Goal: Check status: Check status

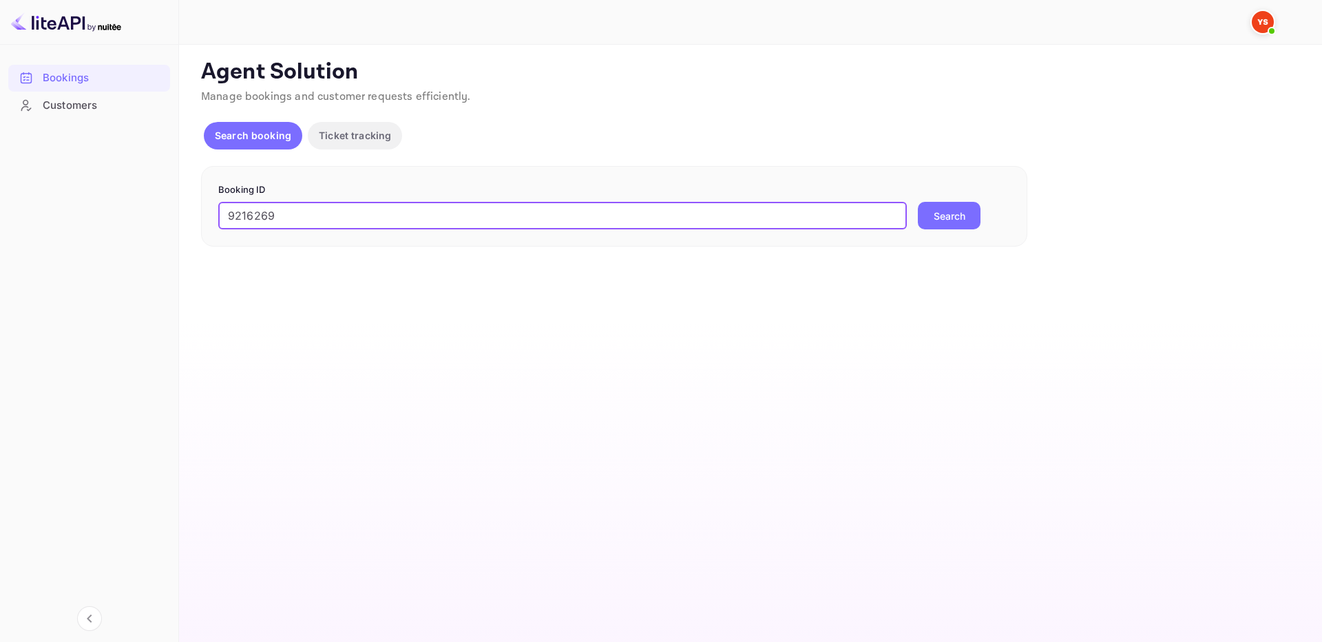
type input "9216269"
click at [947, 216] on button "Search" at bounding box center [949, 216] width 63 height 28
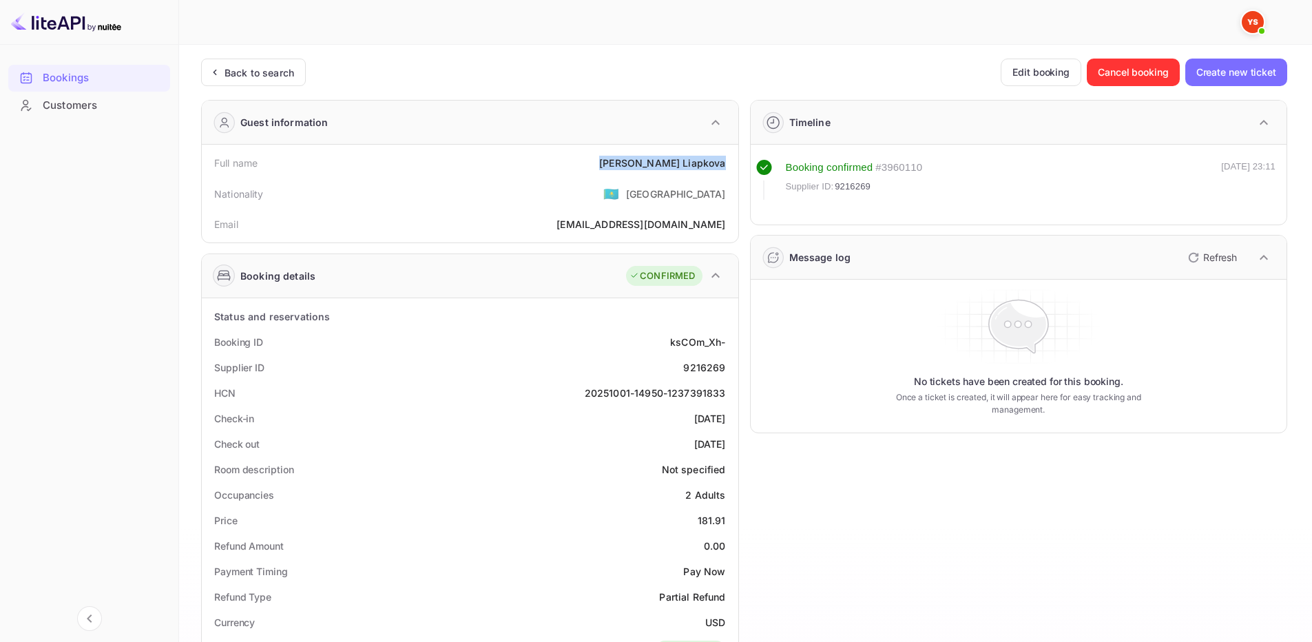
drag, startPoint x: 644, startPoint y: 155, endPoint x: 729, endPoint y: 166, distance: 86.1
click at [729, 166] on div "Full name [PERSON_NAME]" at bounding box center [470, 162] width 526 height 25
copy div "[PERSON_NAME]"
drag, startPoint x: 715, startPoint y: 514, endPoint x: 733, endPoint y: 512, distance: 18.0
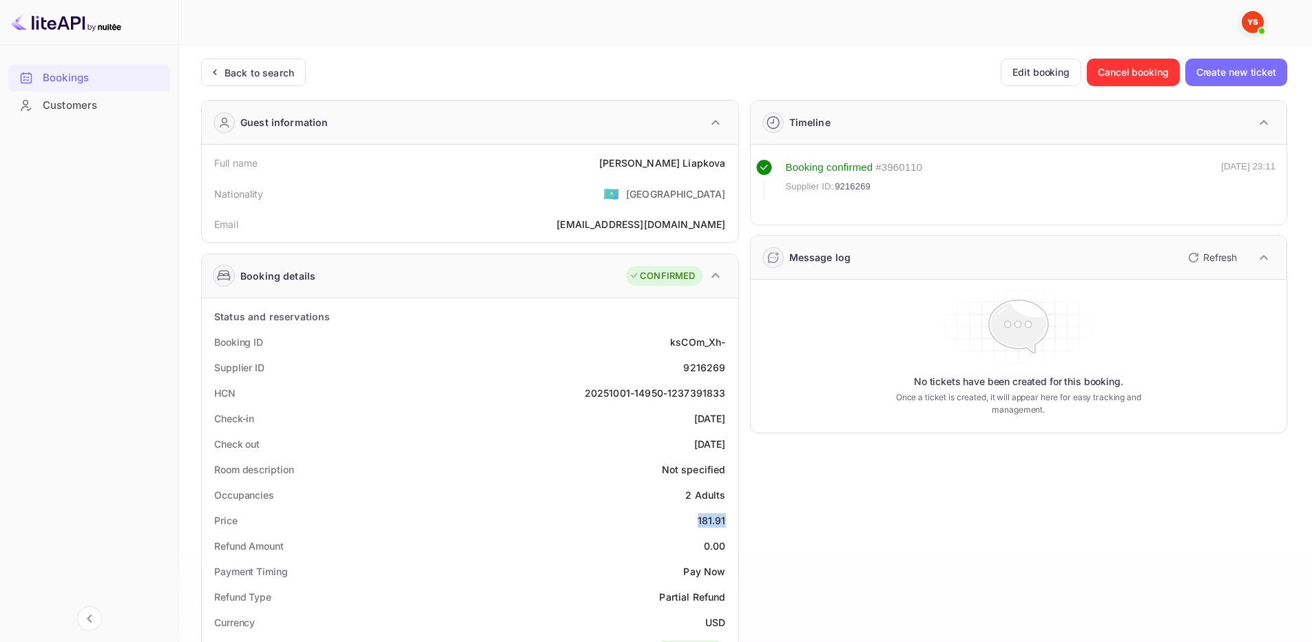
copy div "181.91"
